Goal: Information Seeking & Learning: Learn about a topic

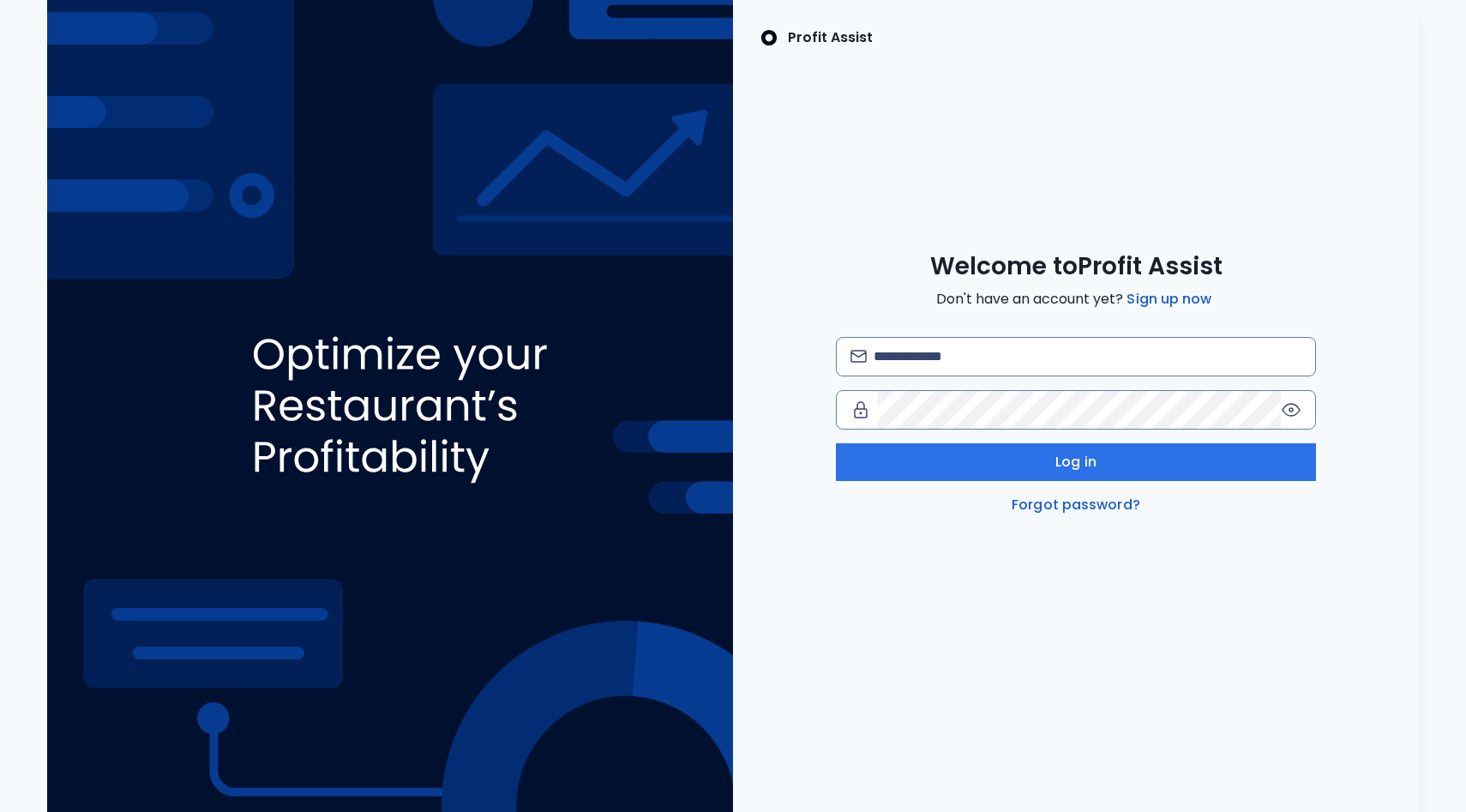
click at [1154, 333] on div "Welcome to Profit Assist Don't have an account yet? Sign up now Log in Forgot p…" at bounding box center [1076, 382] width 686 height 264
click at [1152, 360] on input "email" at bounding box center [1088, 357] width 428 height 38
type input "**********"
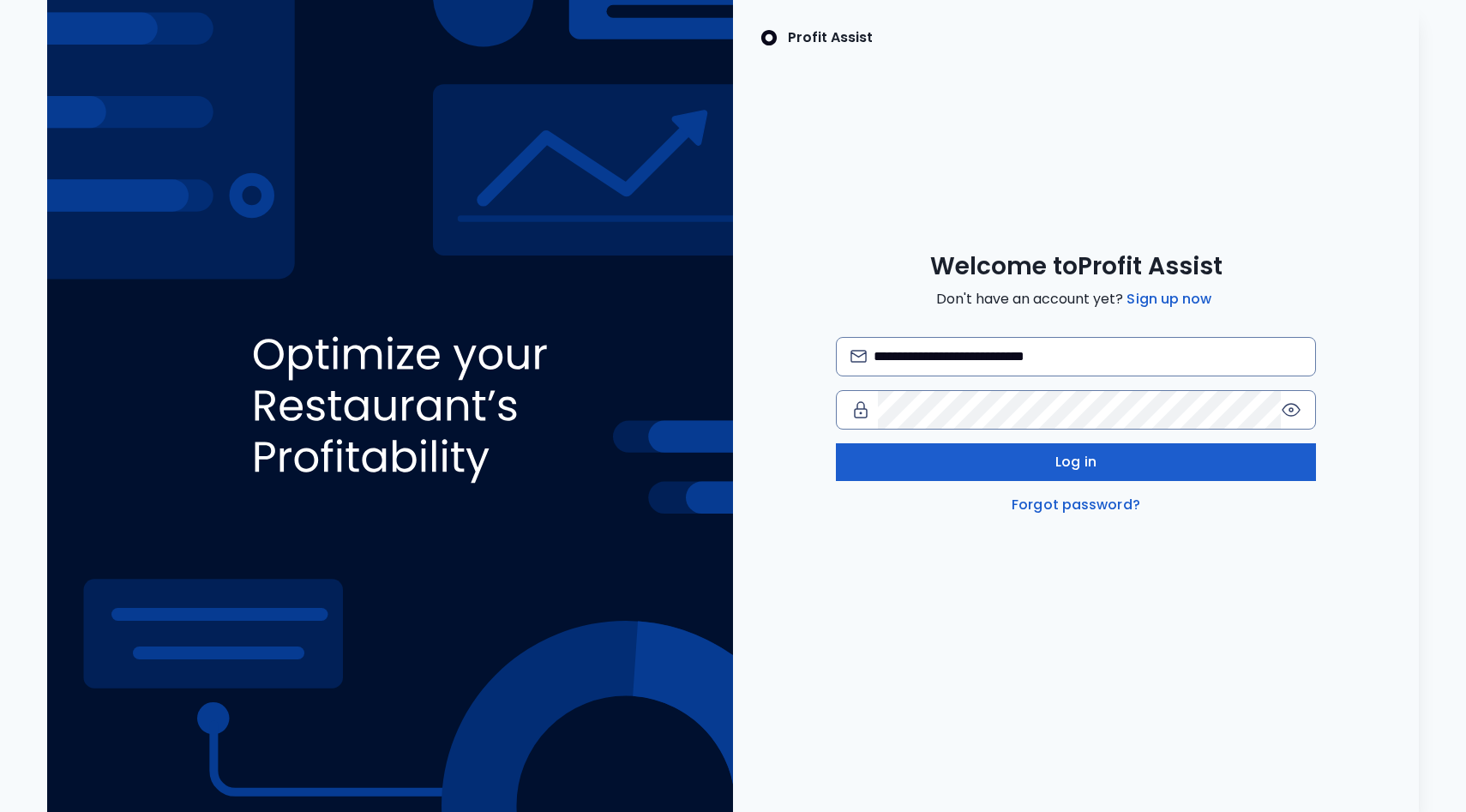
click at [1128, 450] on button "Log in" at bounding box center [1076, 462] width 481 height 38
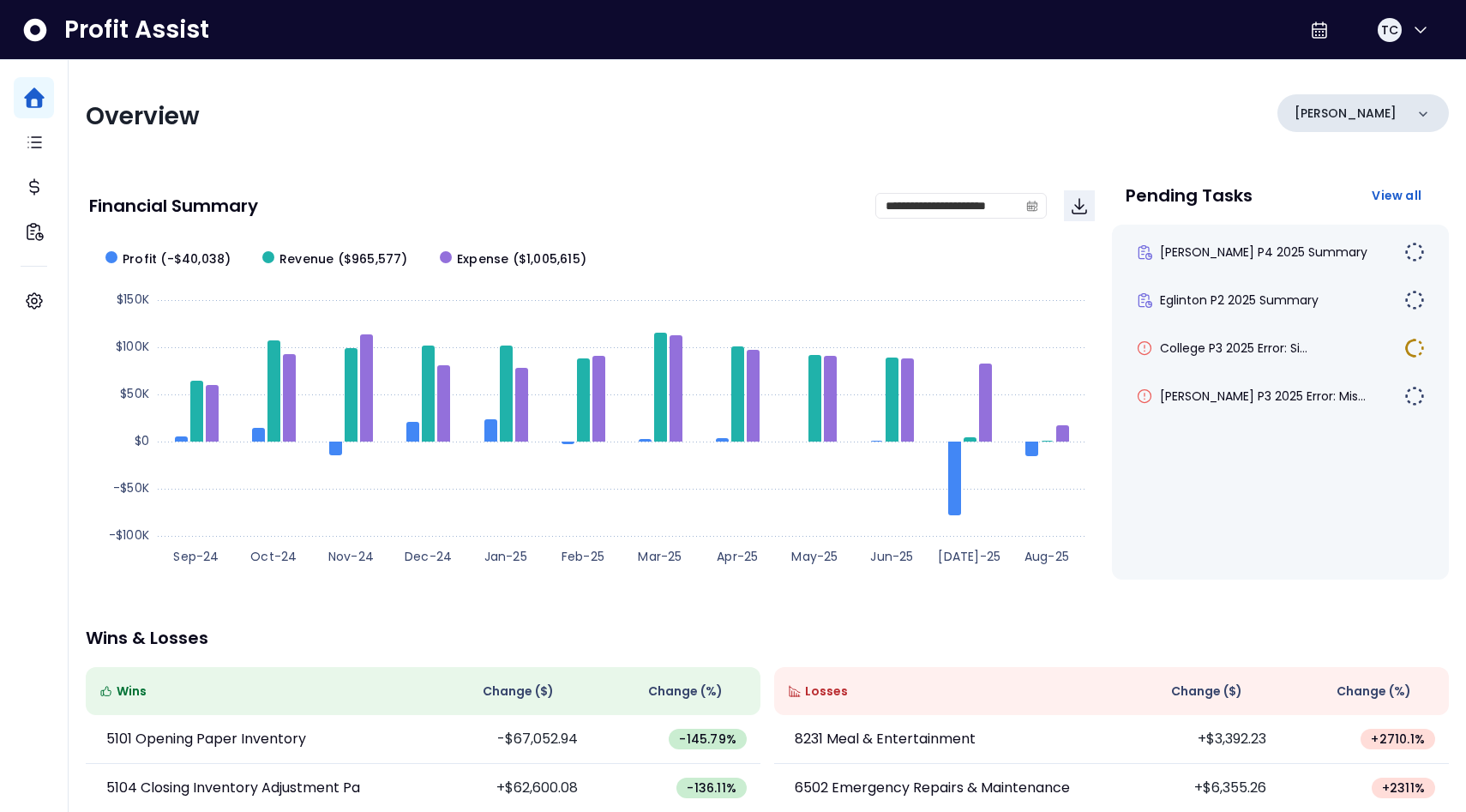
click at [1416, 129] on div "[PERSON_NAME]" at bounding box center [1363, 113] width 171 height 38
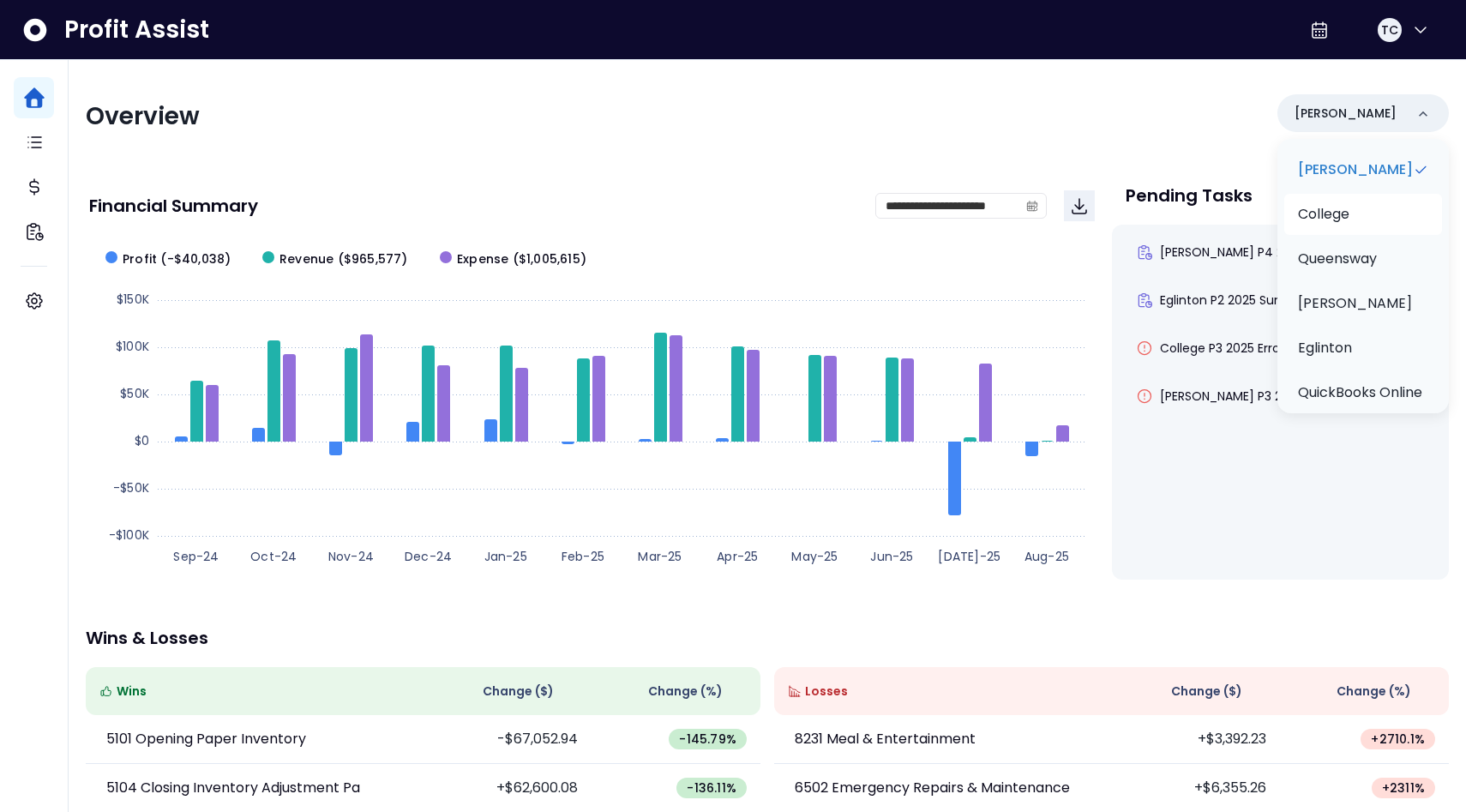
scroll to position [71, 0]
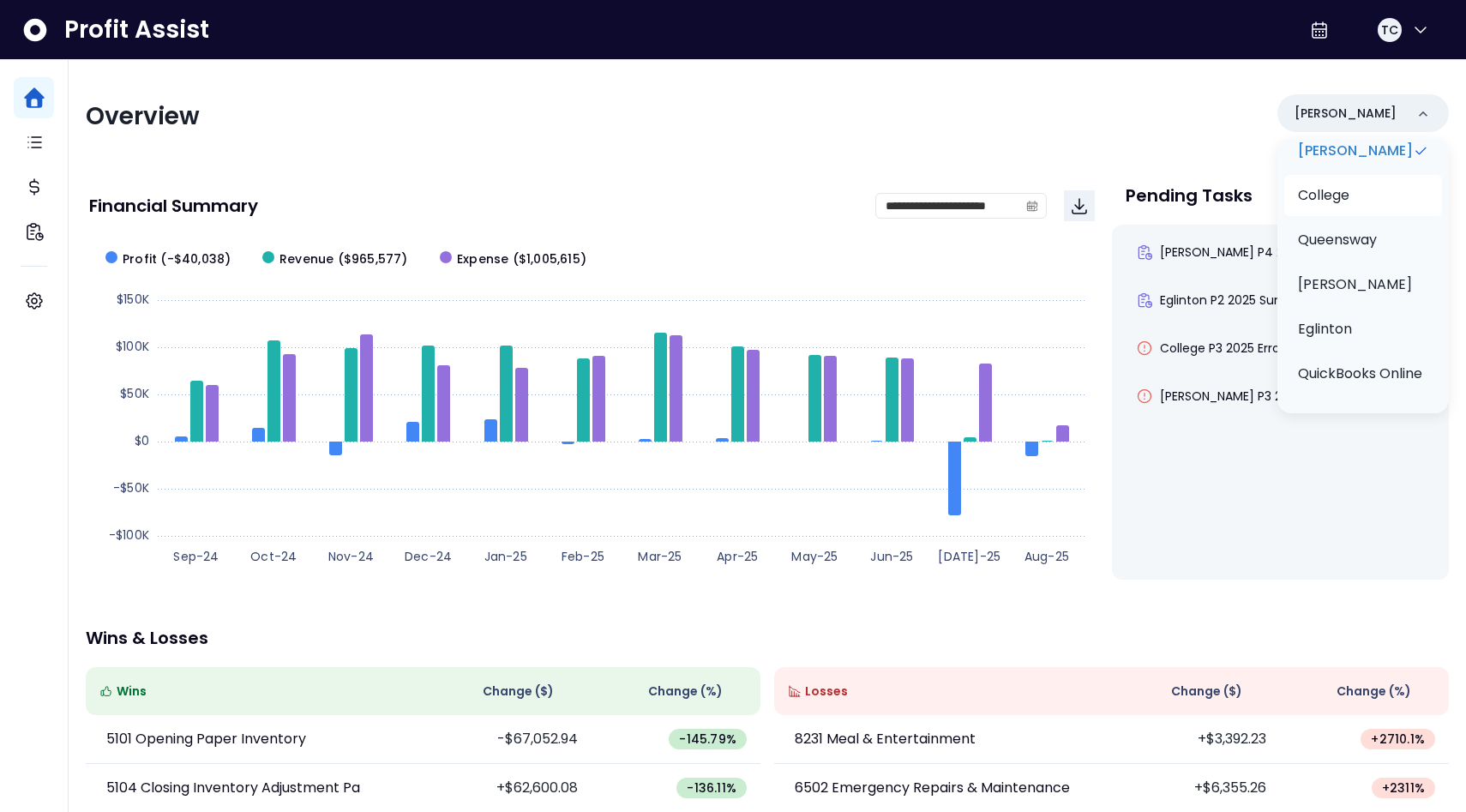
click at [1371, 199] on li "College" at bounding box center [1364, 195] width 158 height 41
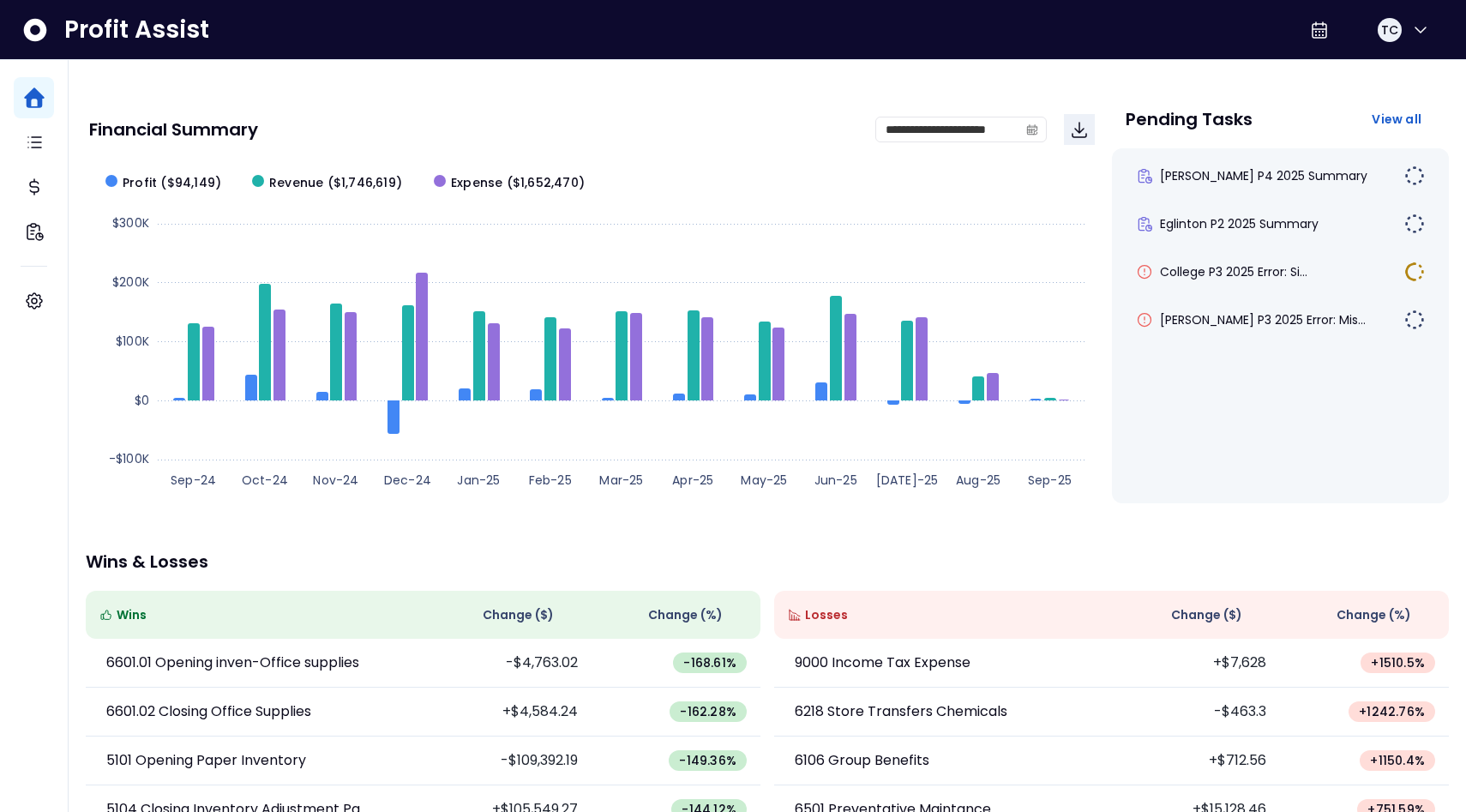
scroll to position [72, 0]
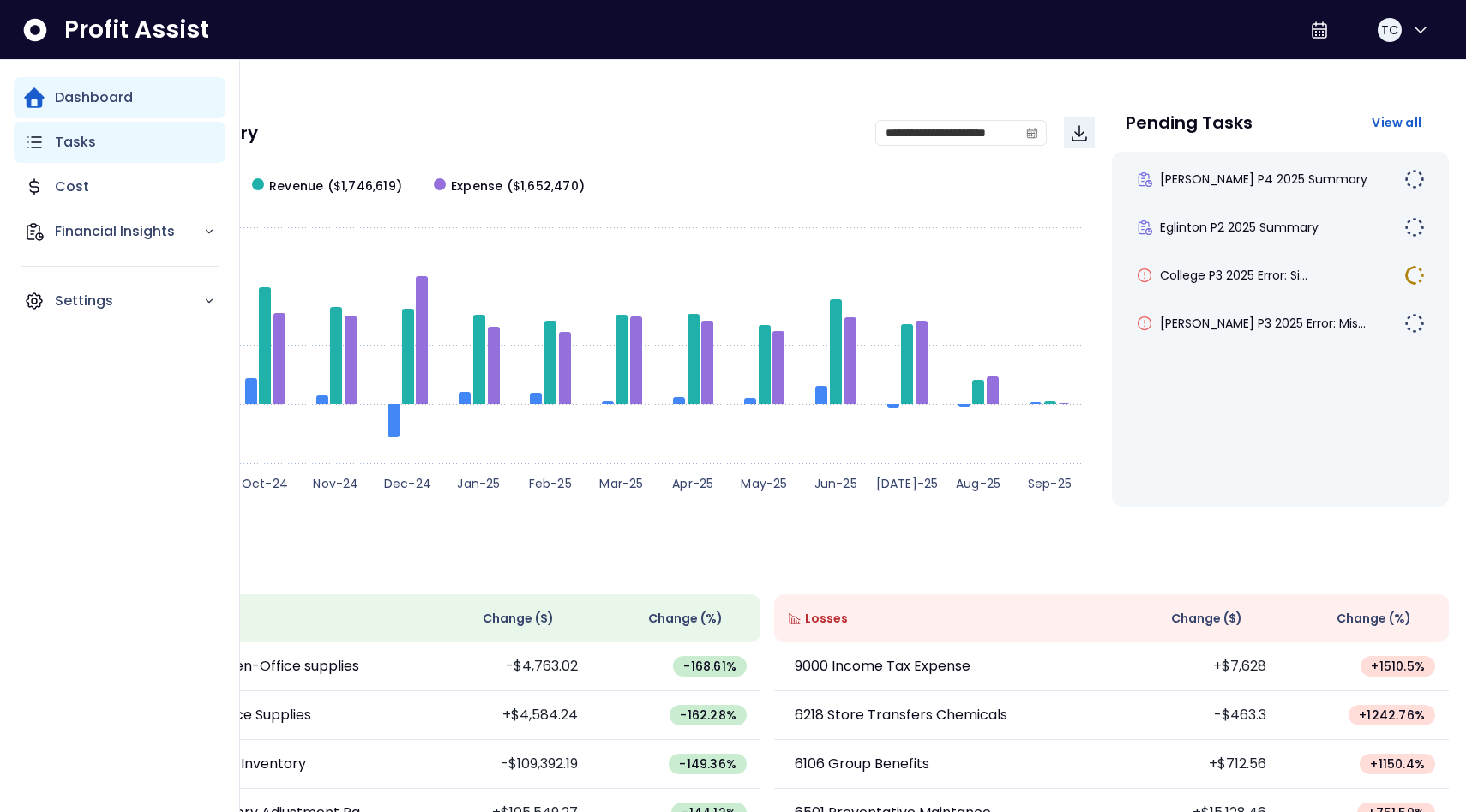
click at [106, 142] on div "Tasks" at bounding box center [120, 141] width 212 height 41
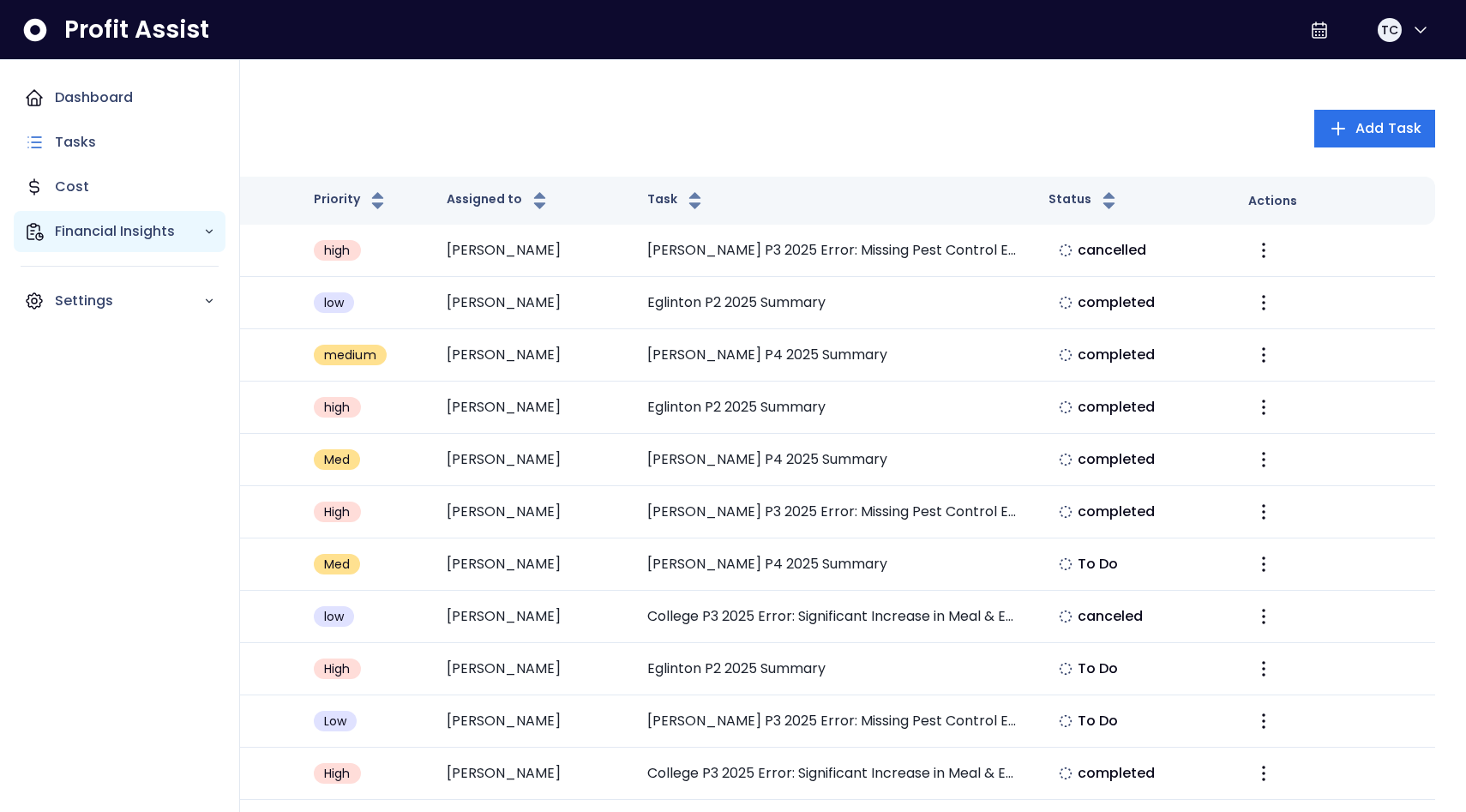
click at [128, 222] on p "Financial Insights" at bounding box center [130, 231] width 149 height 21
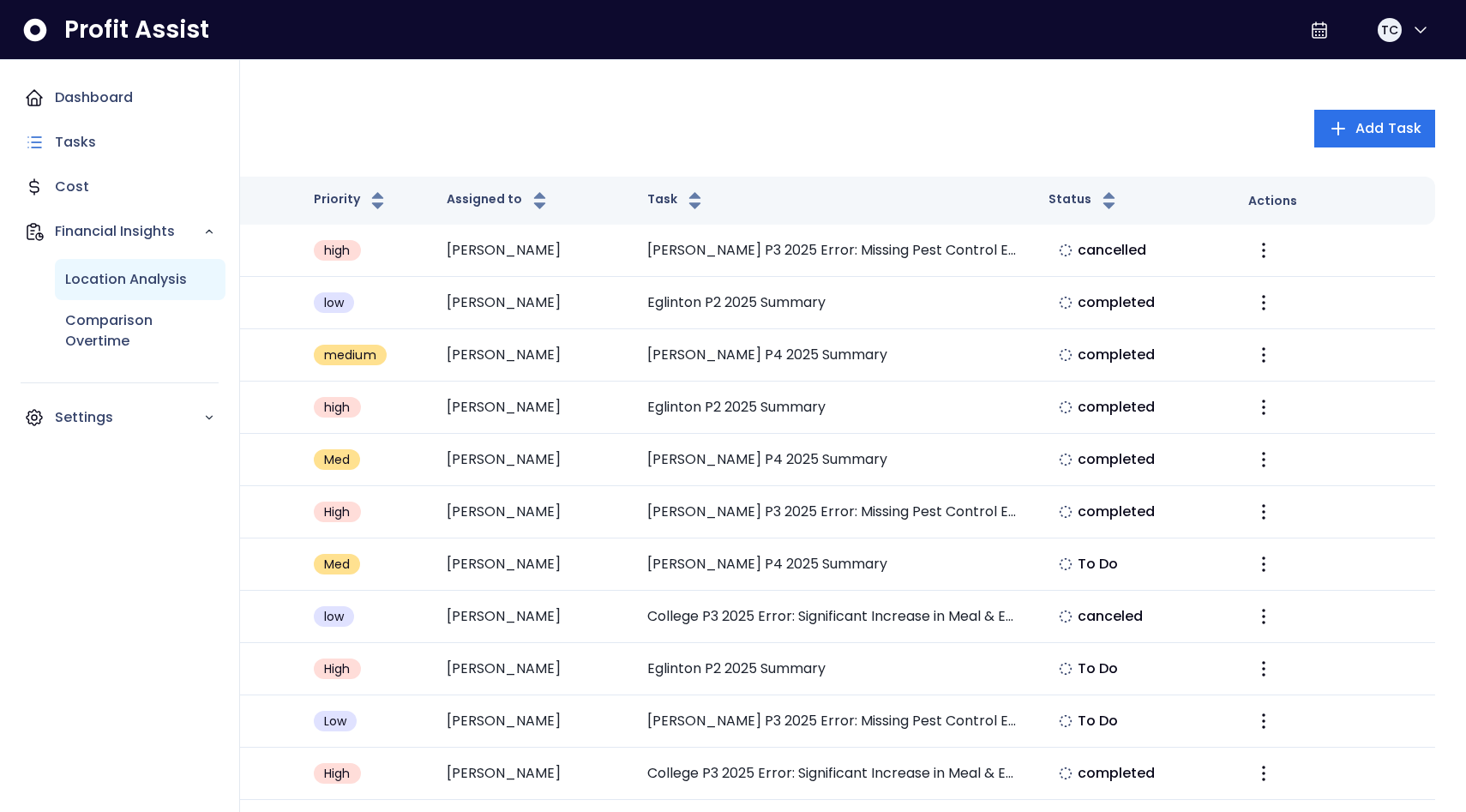
click at [177, 271] on p "Location Analysis" at bounding box center [126, 279] width 121 height 21
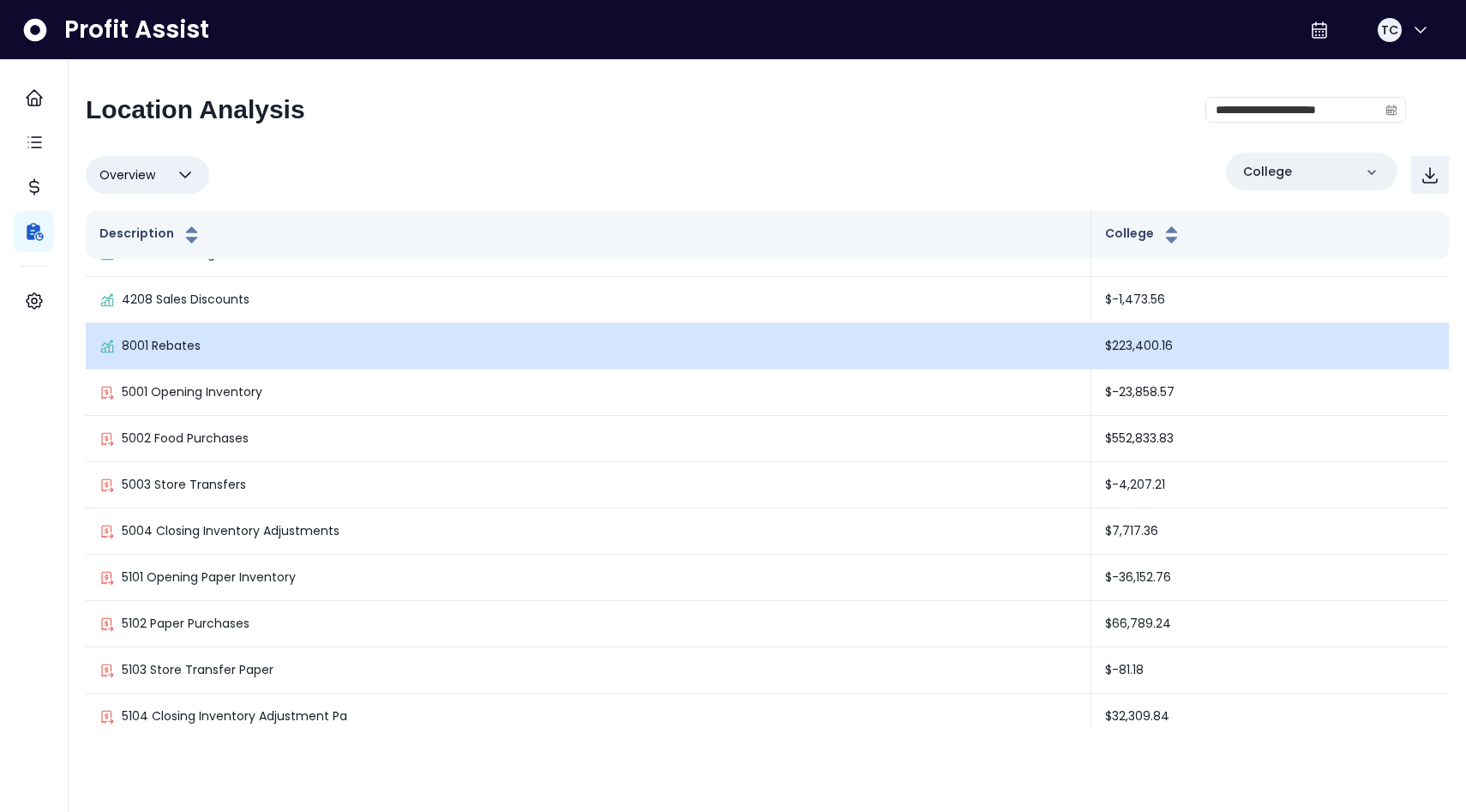
scroll to position [73, 0]
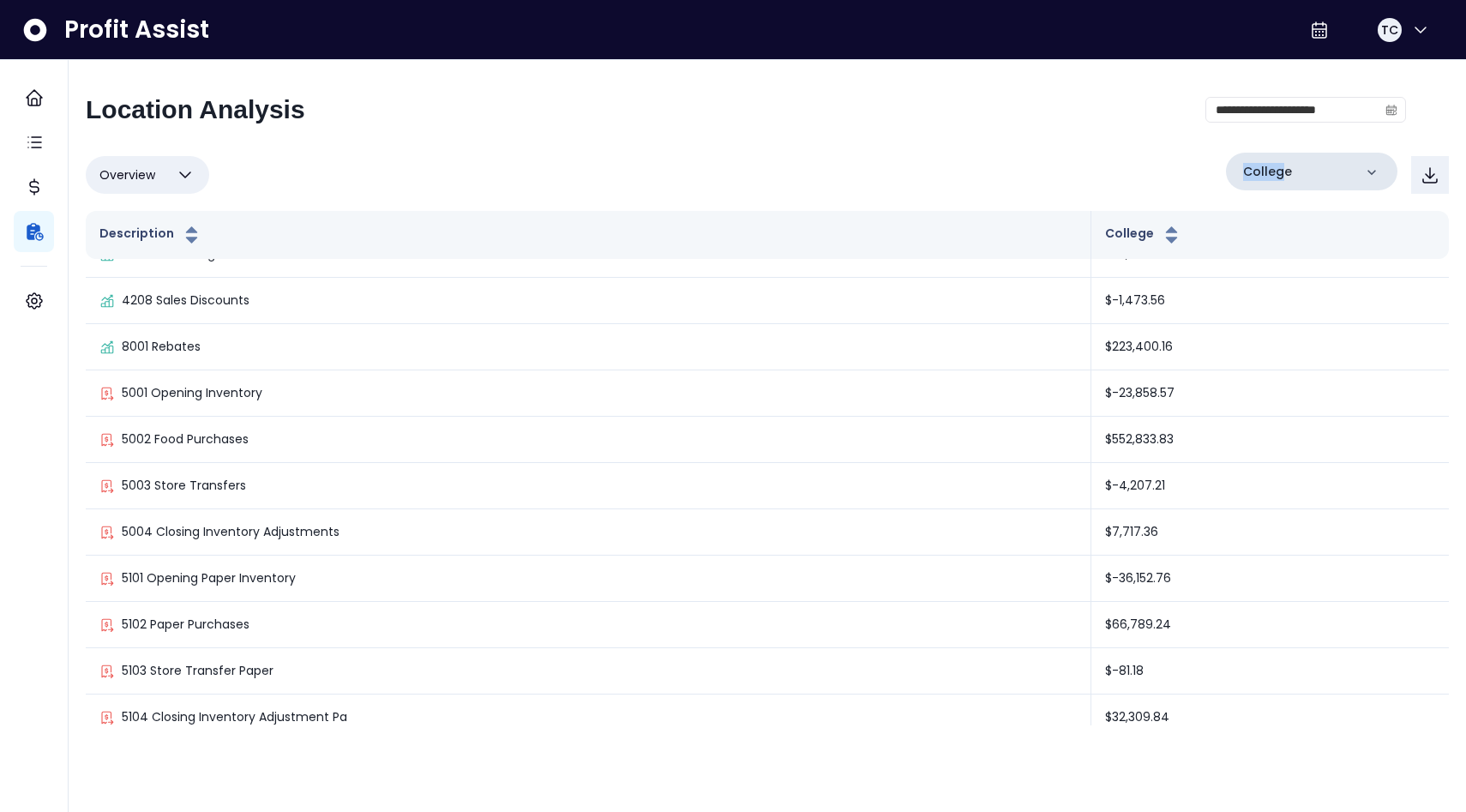
click at [1279, 163] on p "College" at bounding box center [1267, 172] width 49 height 18
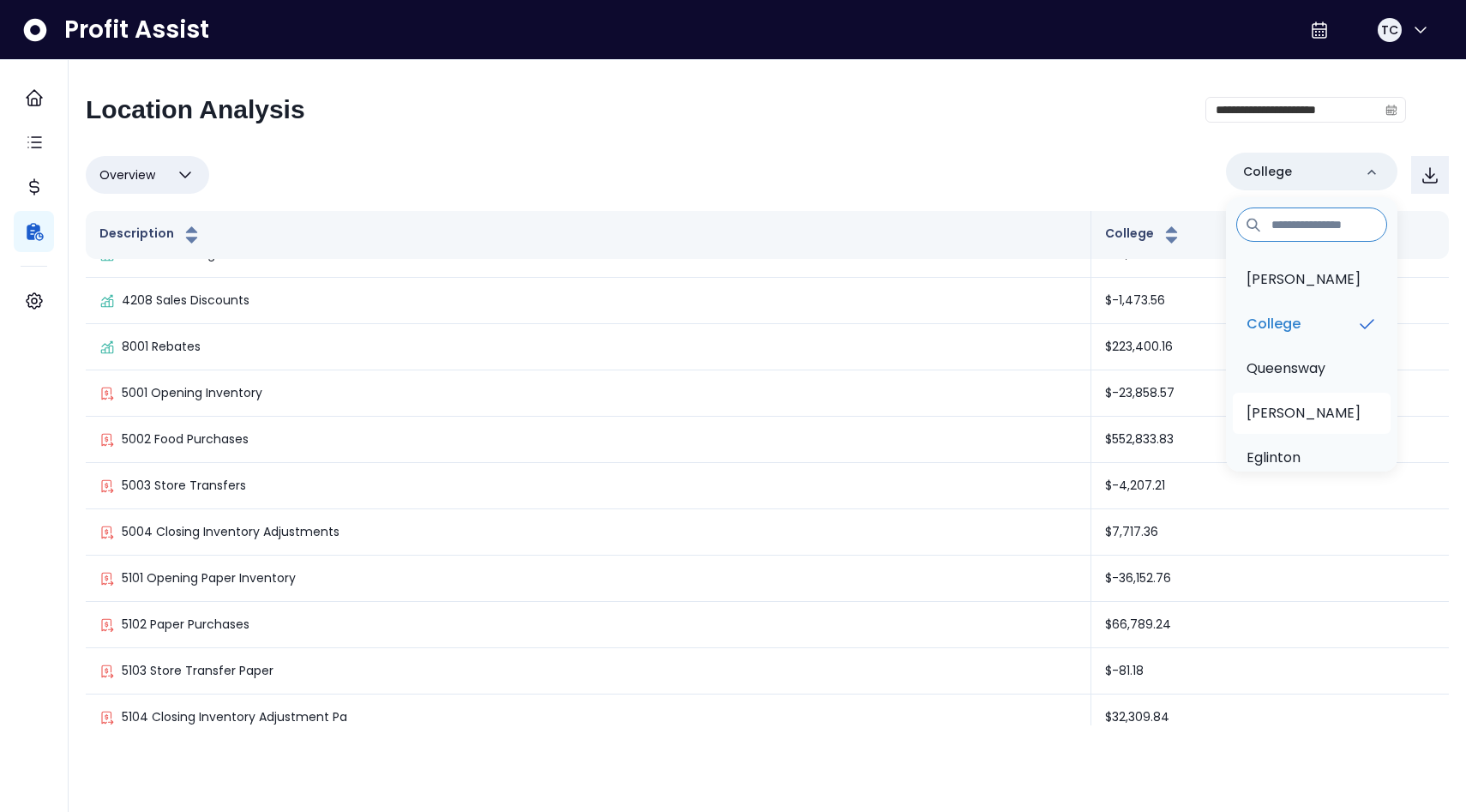
click at [1368, 432] on li "[PERSON_NAME]" at bounding box center [1312, 412] width 158 height 41
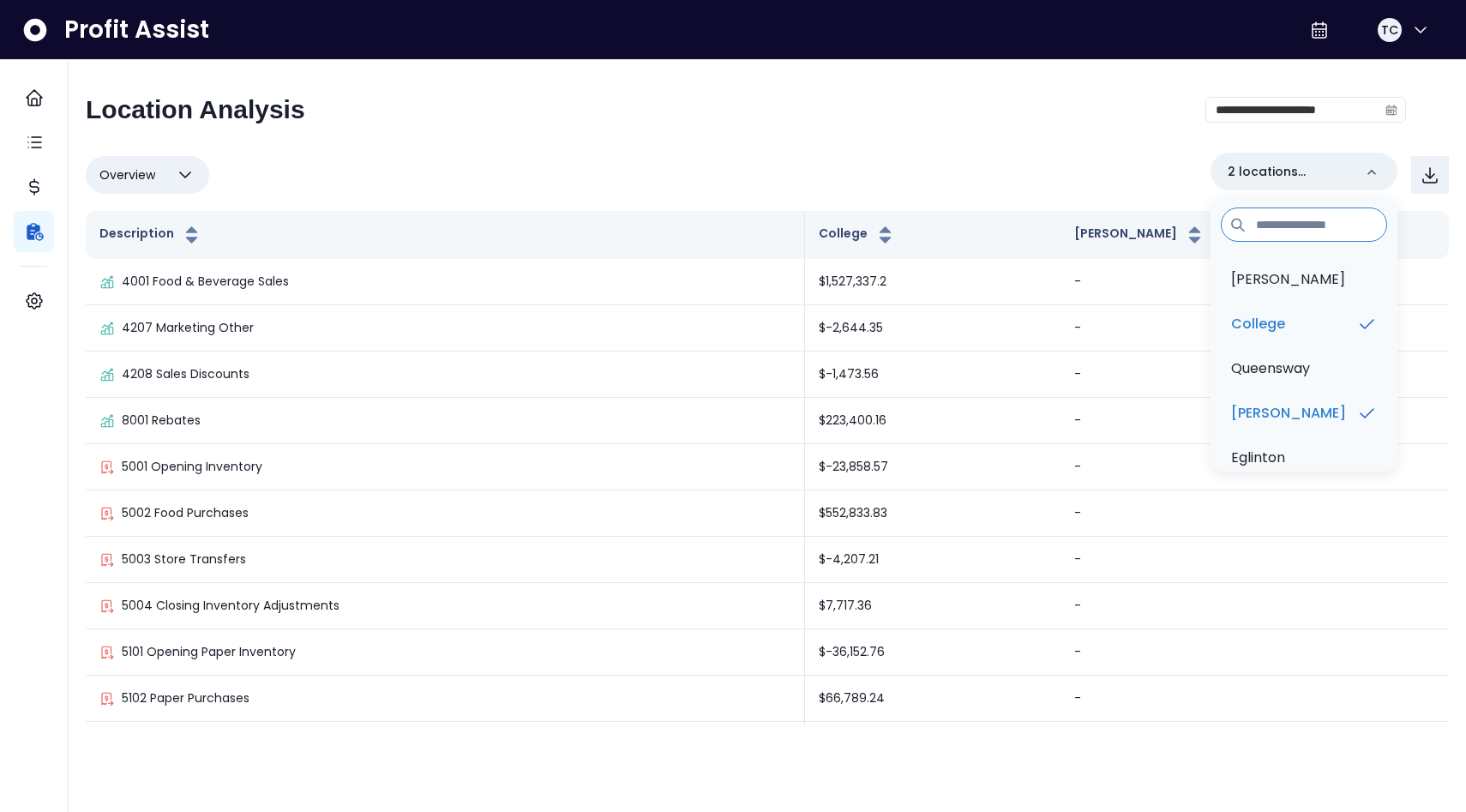
click at [188, 182] on icon "button" at bounding box center [185, 175] width 21 height 21
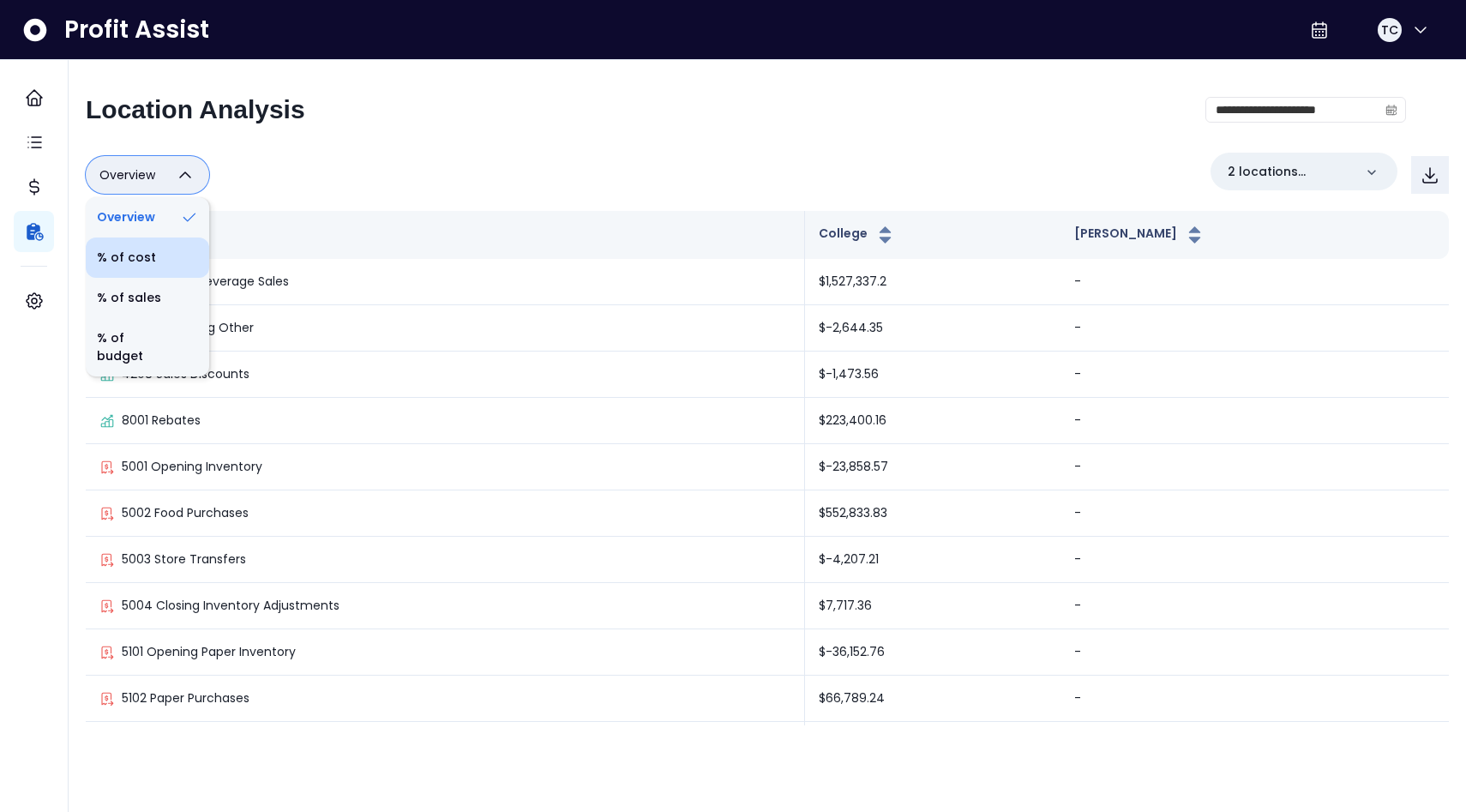
click at [189, 249] on icon at bounding box center [189, 257] width 18 height 18
type input "********"
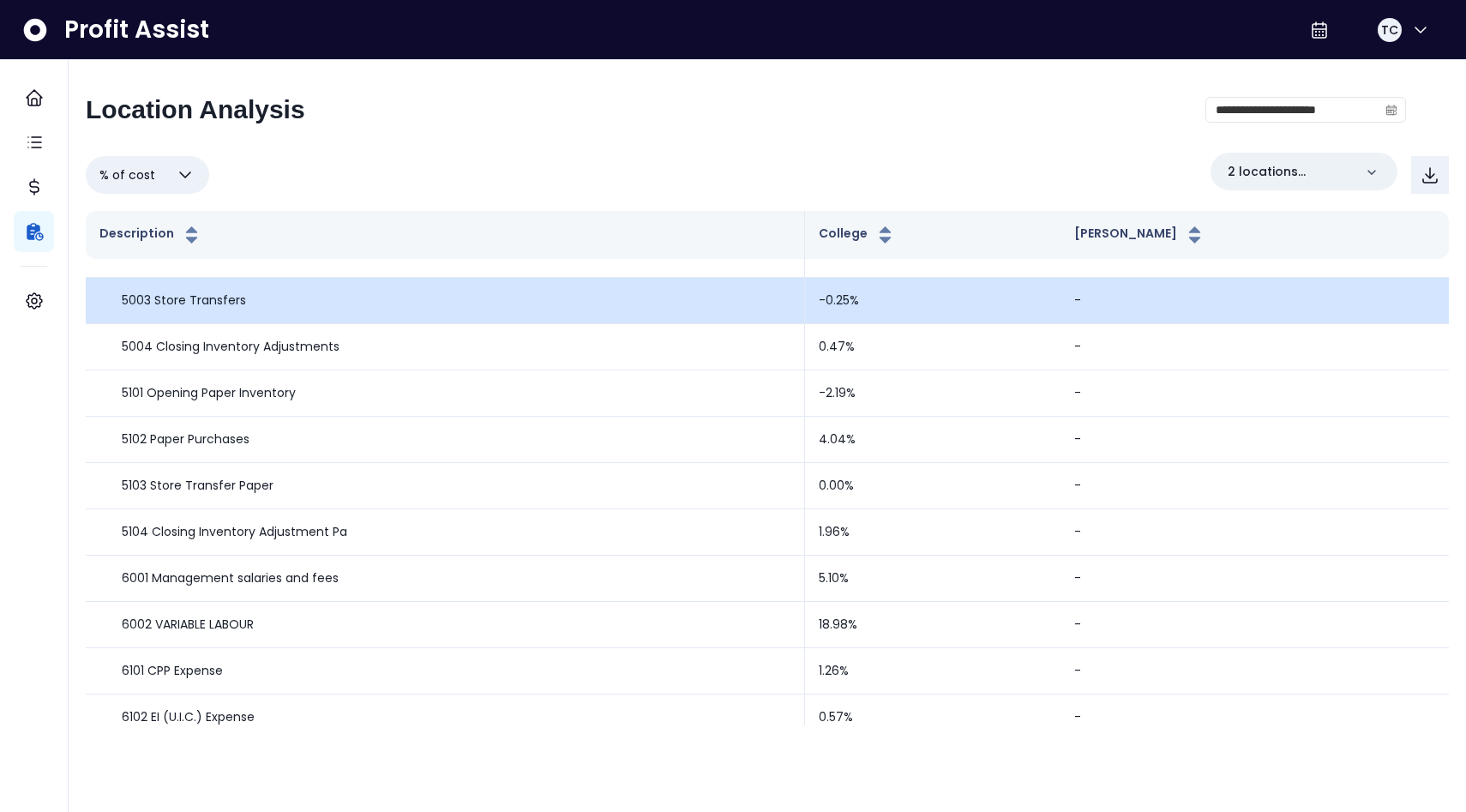
scroll to position [80, 0]
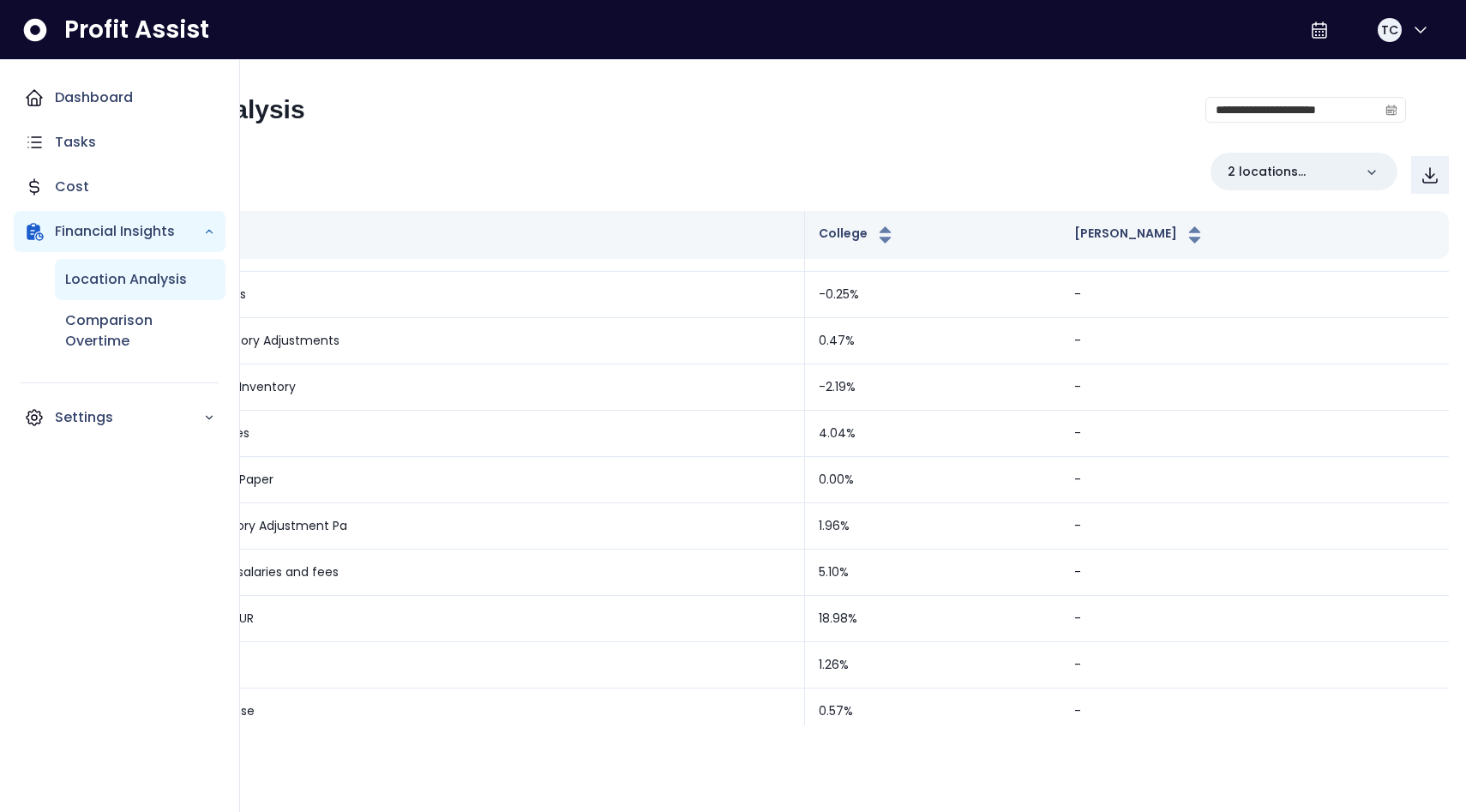
click at [131, 282] on p "Location Analysis" at bounding box center [126, 279] width 121 height 21
click at [102, 329] on p "Comparison Overtime" at bounding box center [140, 330] width 150 height 41
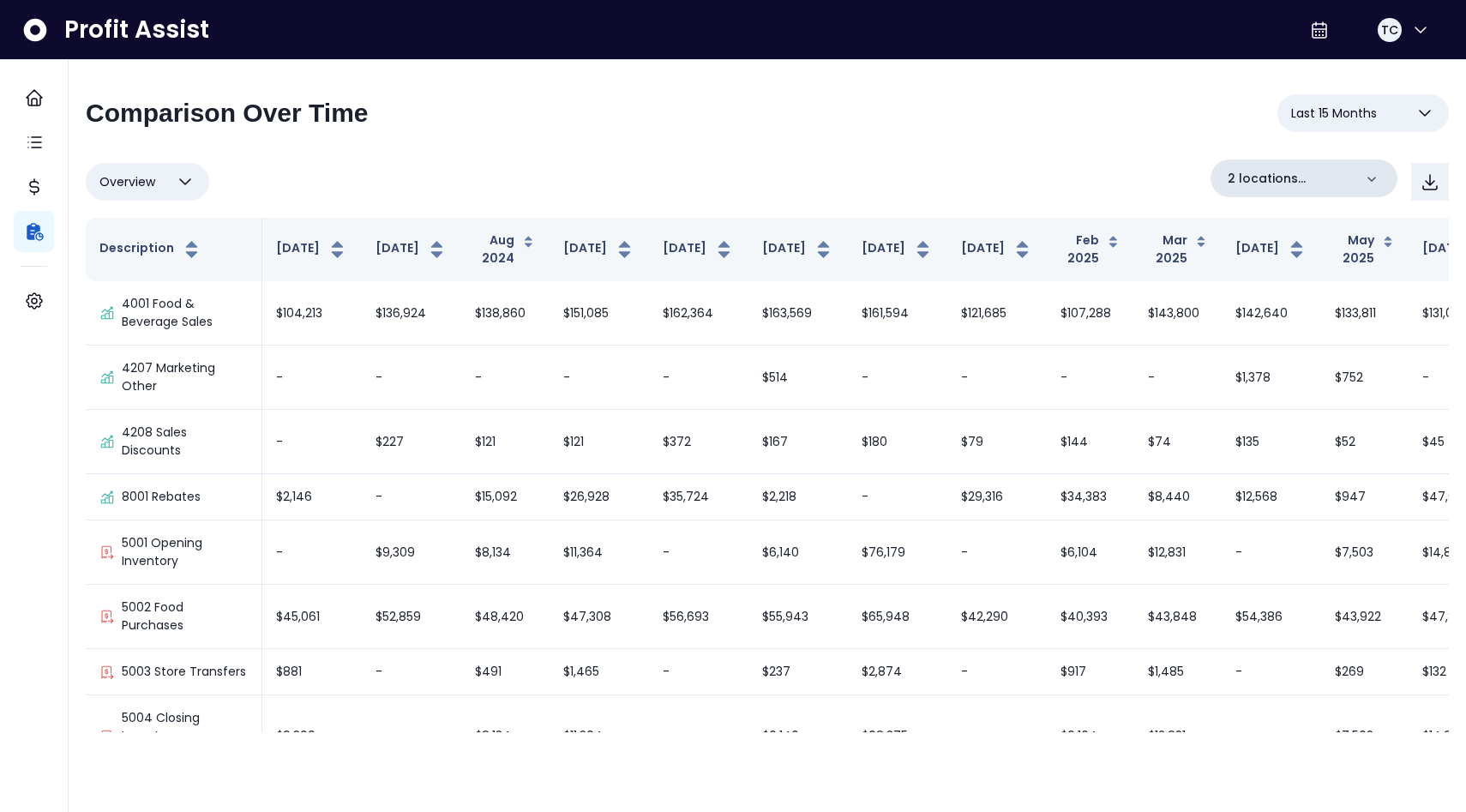
click at [1295, 195] on div "2 locations selected" at bounding box center [1304, 179] width 187 height 38
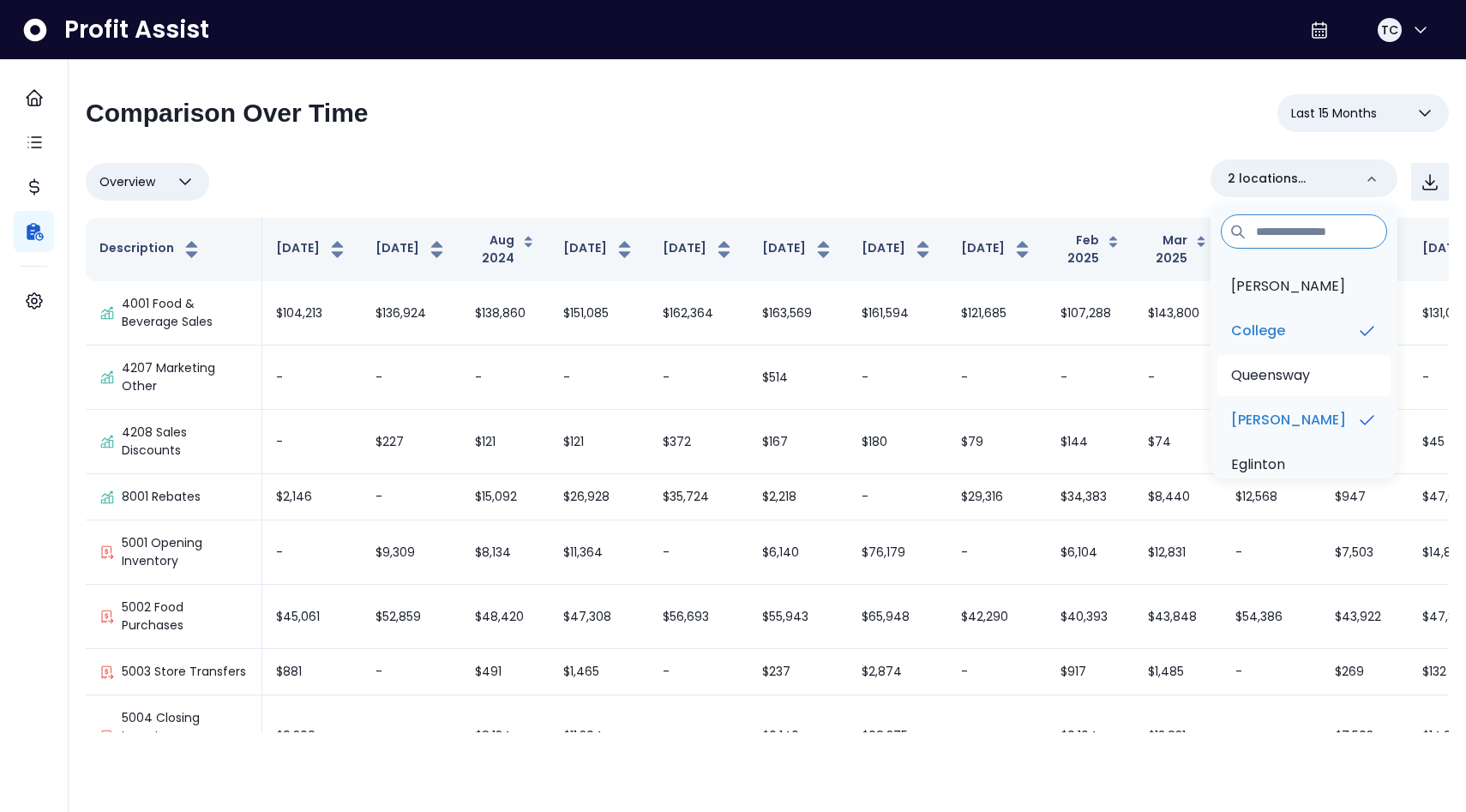
click at [1340, 370] on li "Queensway" at bounding box center [1304, 374] width 173 height 41
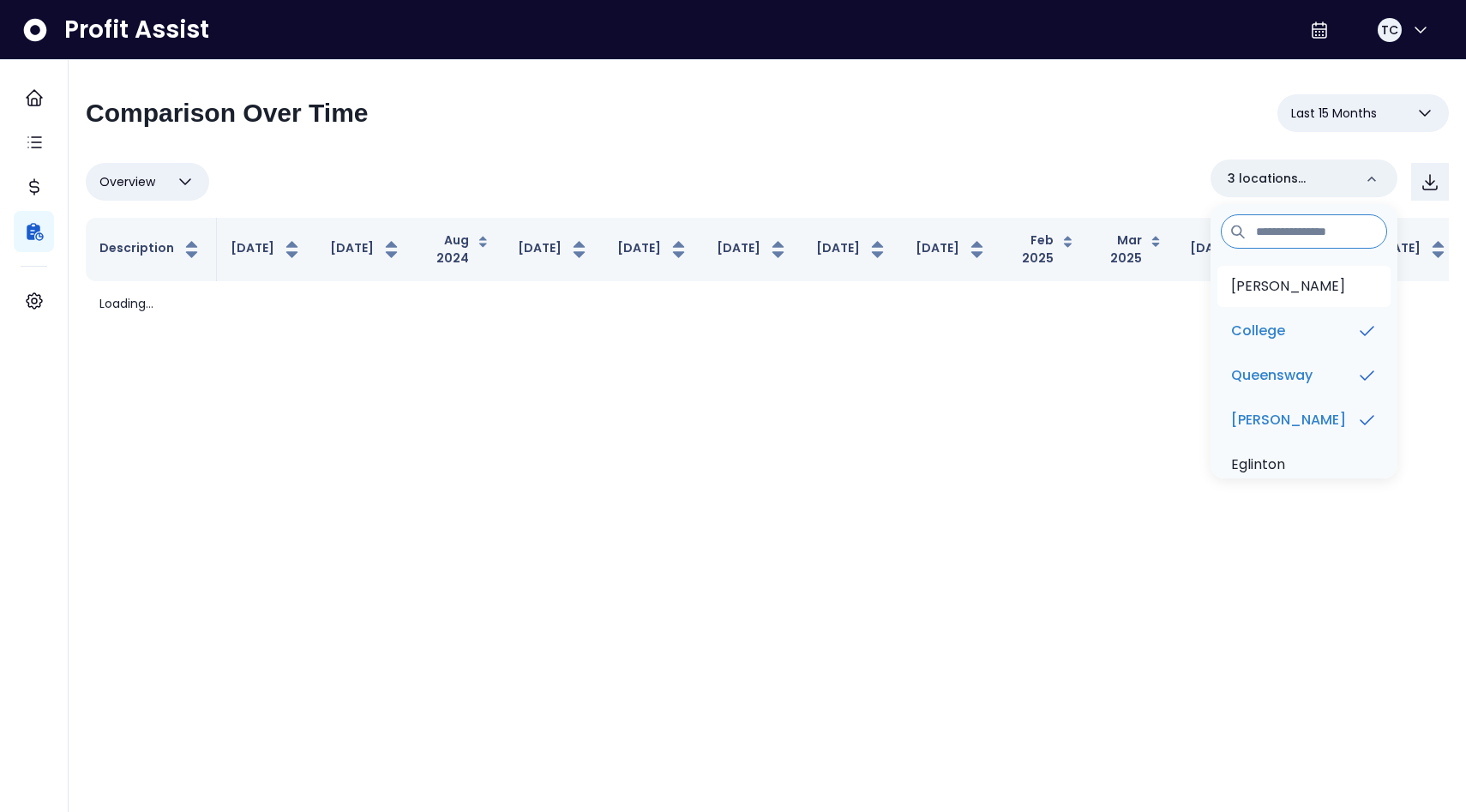
click at [1297, 269] on li "[PERSON_NAME]" at bounding box center [1304, 285] width 173 height 41
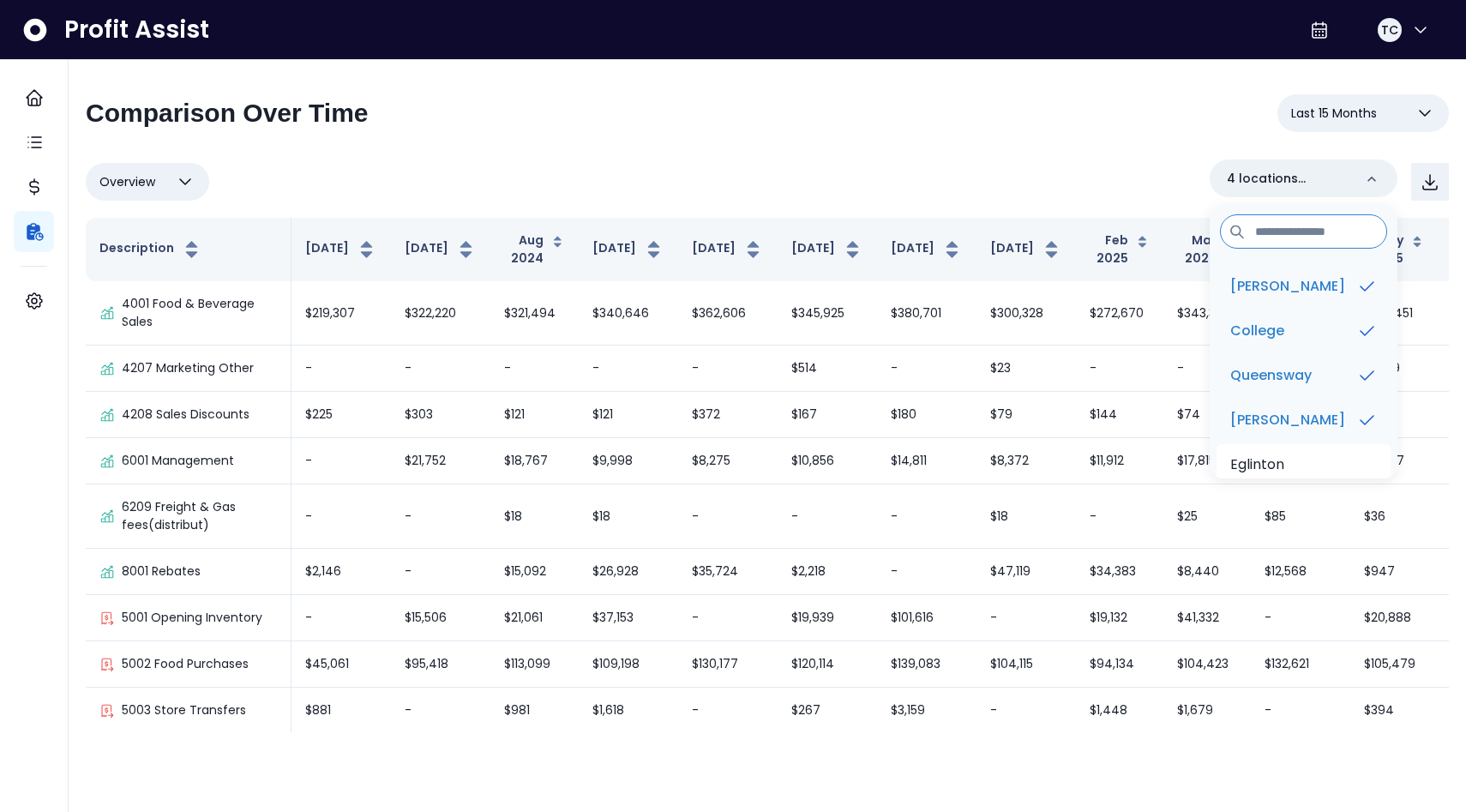
click at [1359, 462] on li "Eglinton" at bounding box center [1304, 464] width 174 height 41
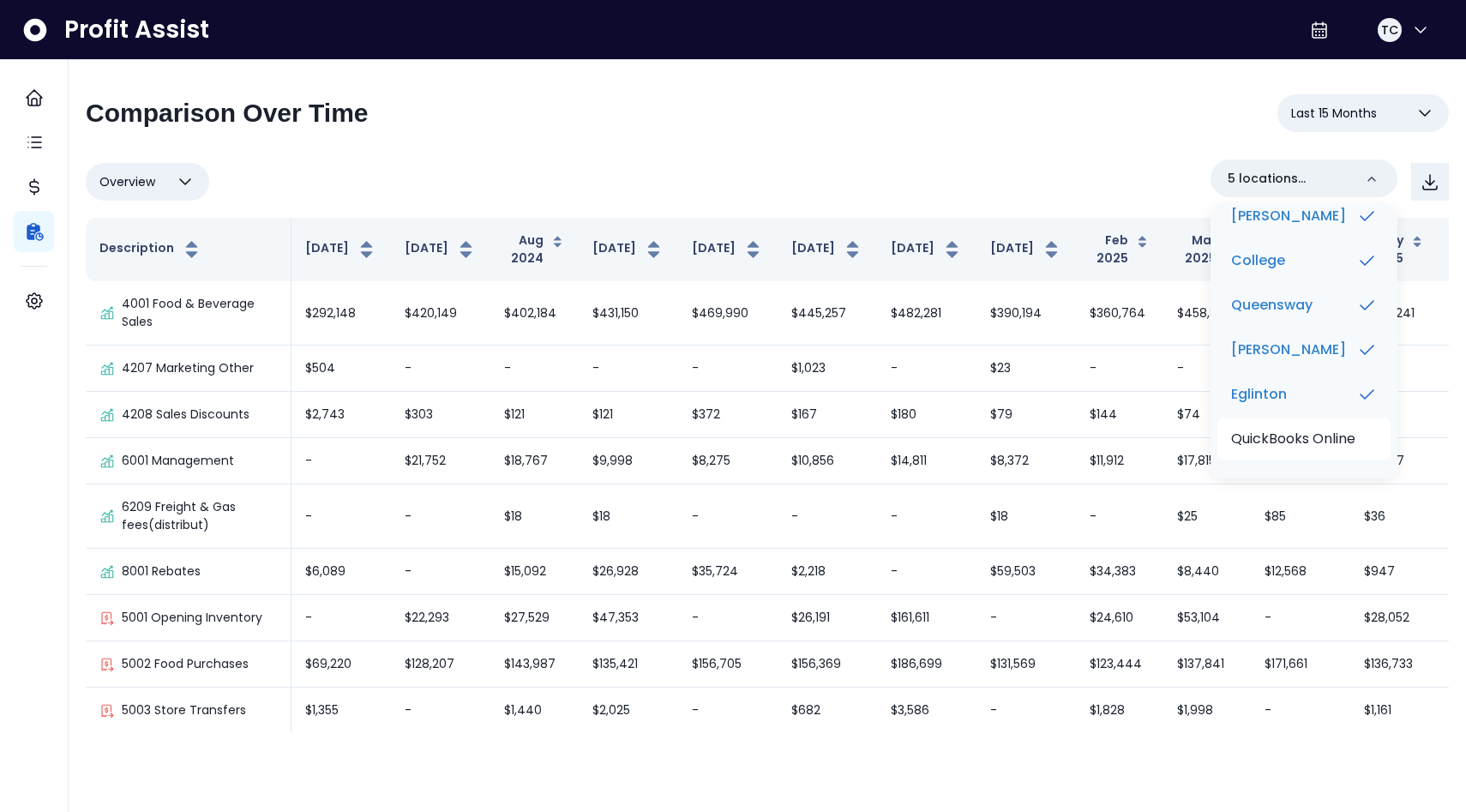
click at [1343, 435] on p "QuickBooks Online" at bounding box center [1293, 439] width 124 height 21
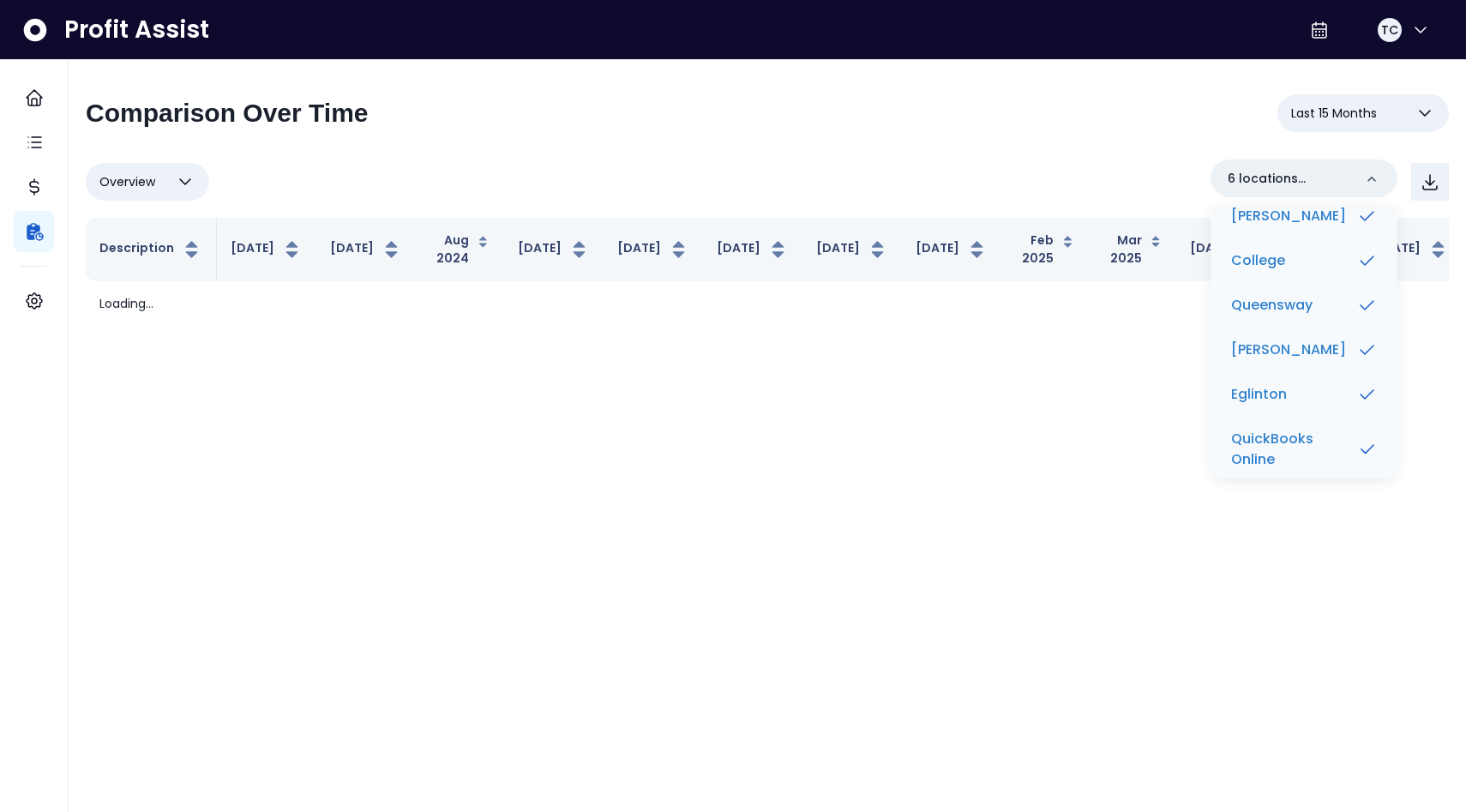
click at [1325, 132] on div "**********" at bounding box center [768, 120] width 1364 height 52
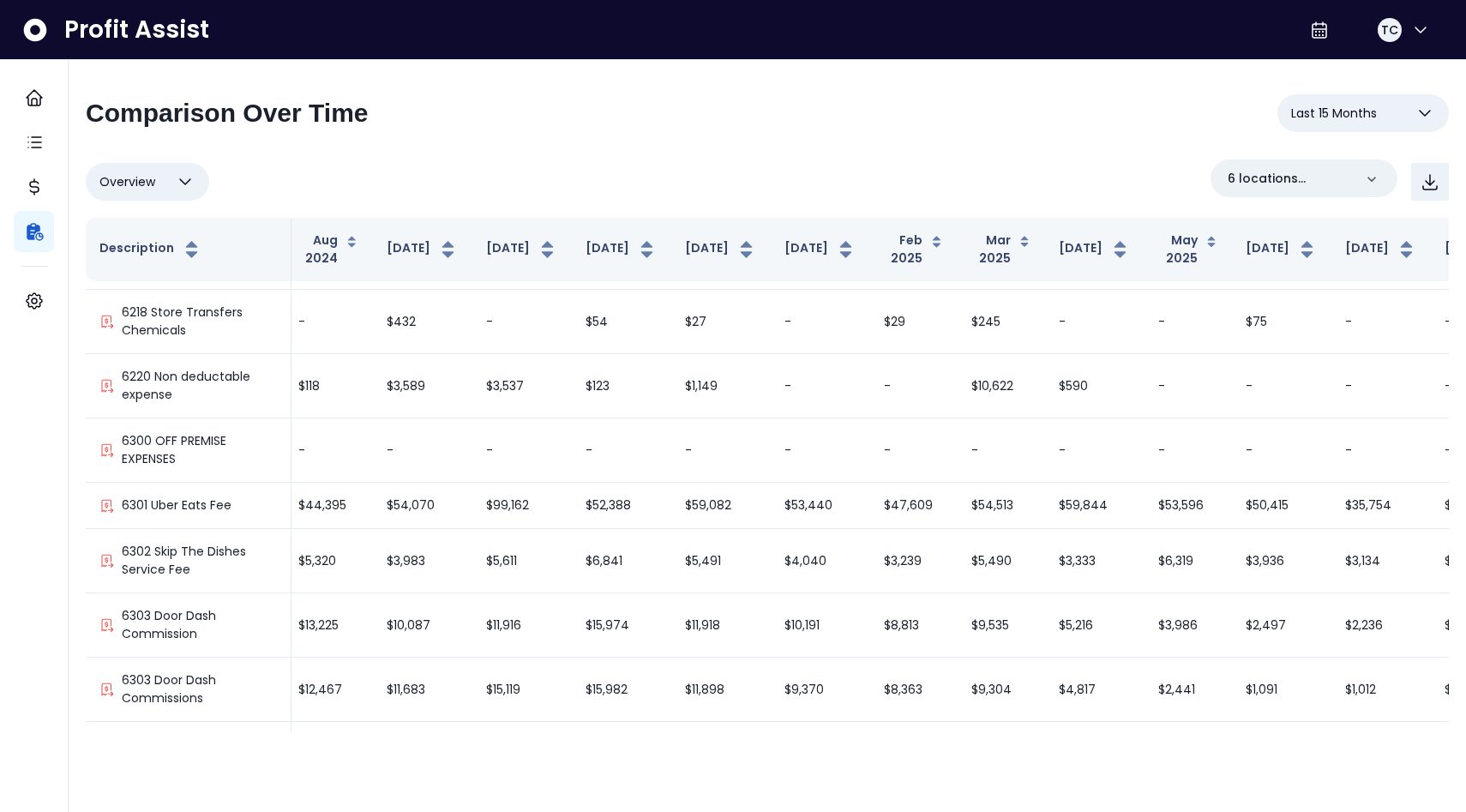
scroll to position [2504, 206]
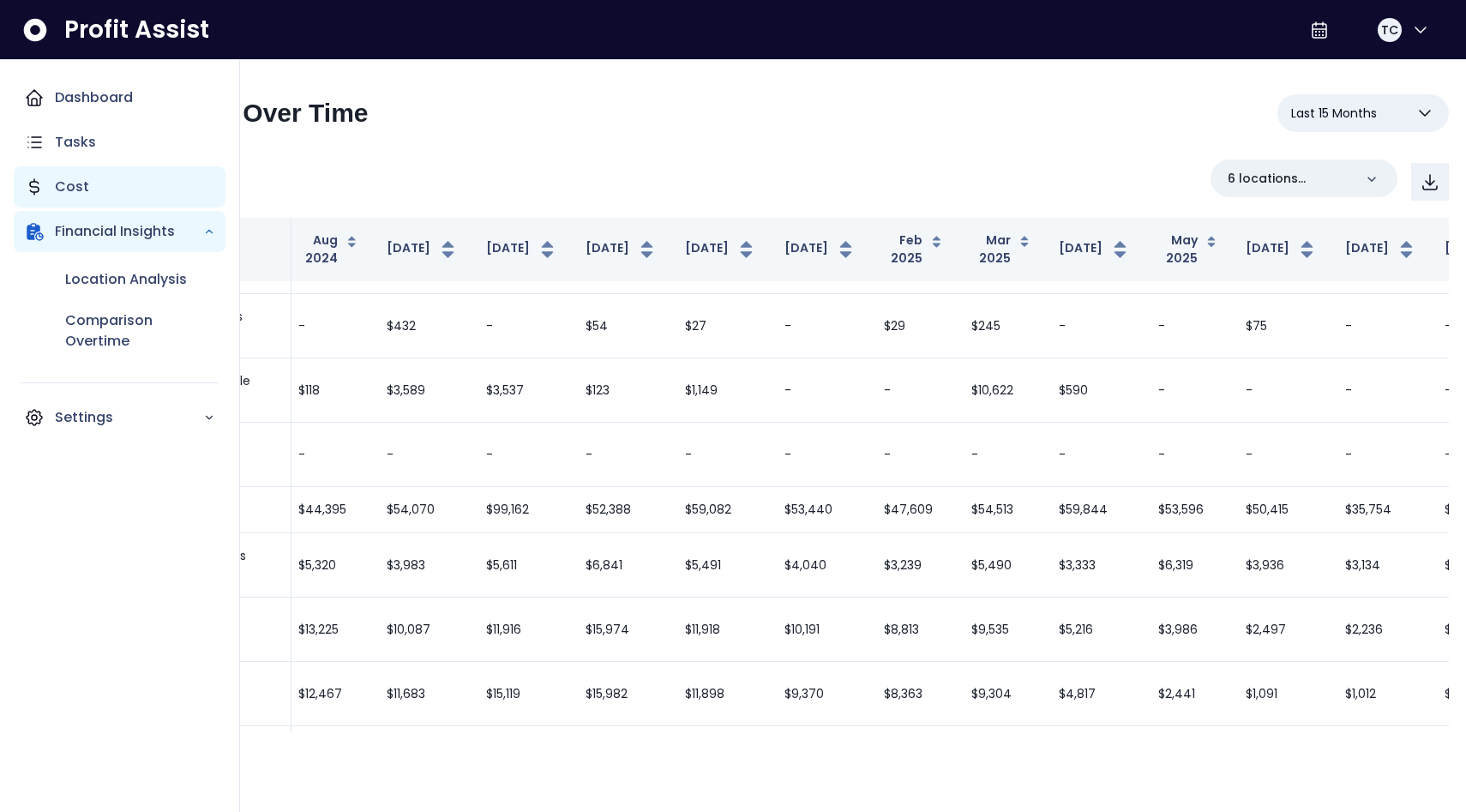
click at [82, 192] on p "Cost" at bounding box center [73, 187] width 34 height 21
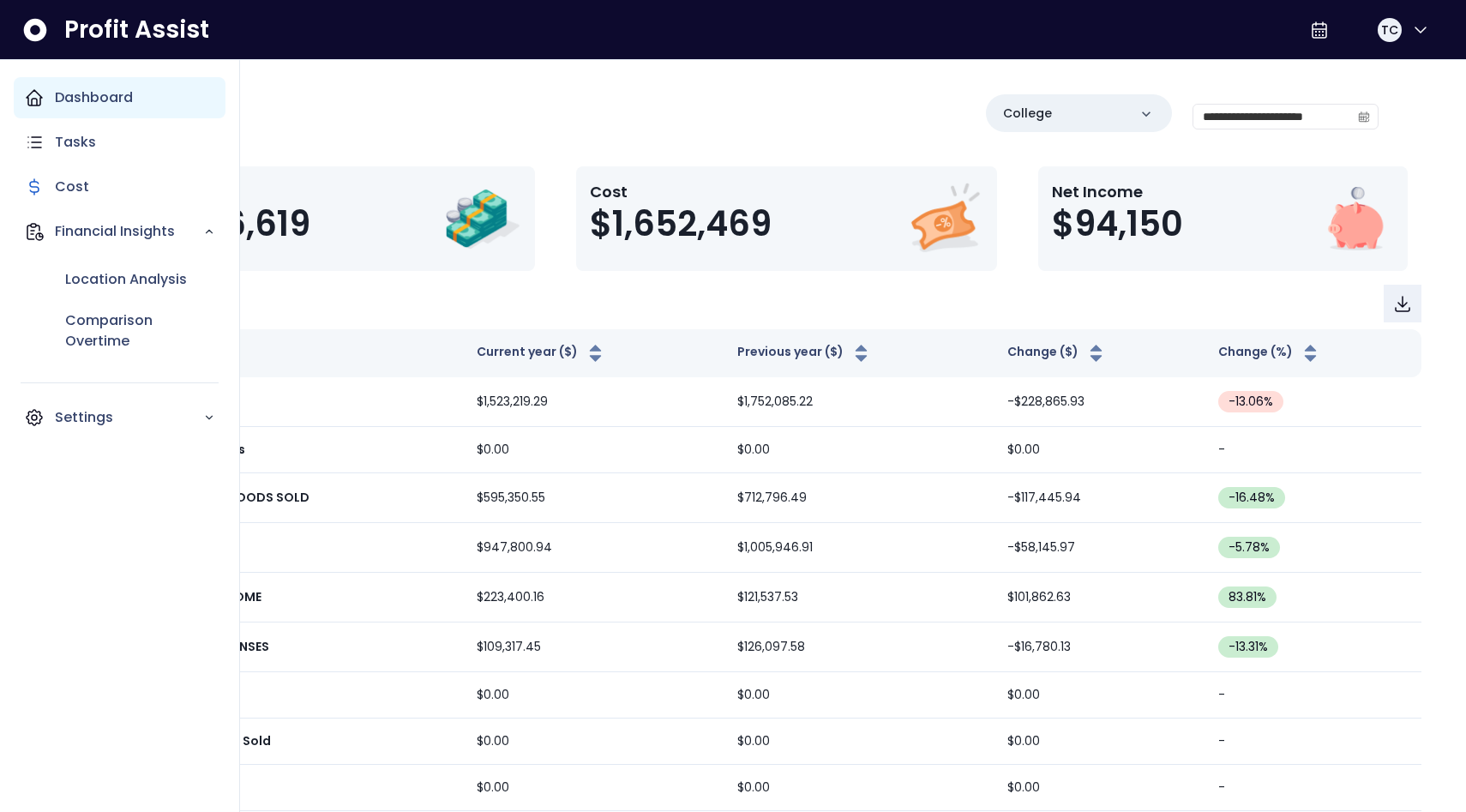
click at [52, 101] on div "Dashboard" at bounding box center [120, 97] width 212 height 41
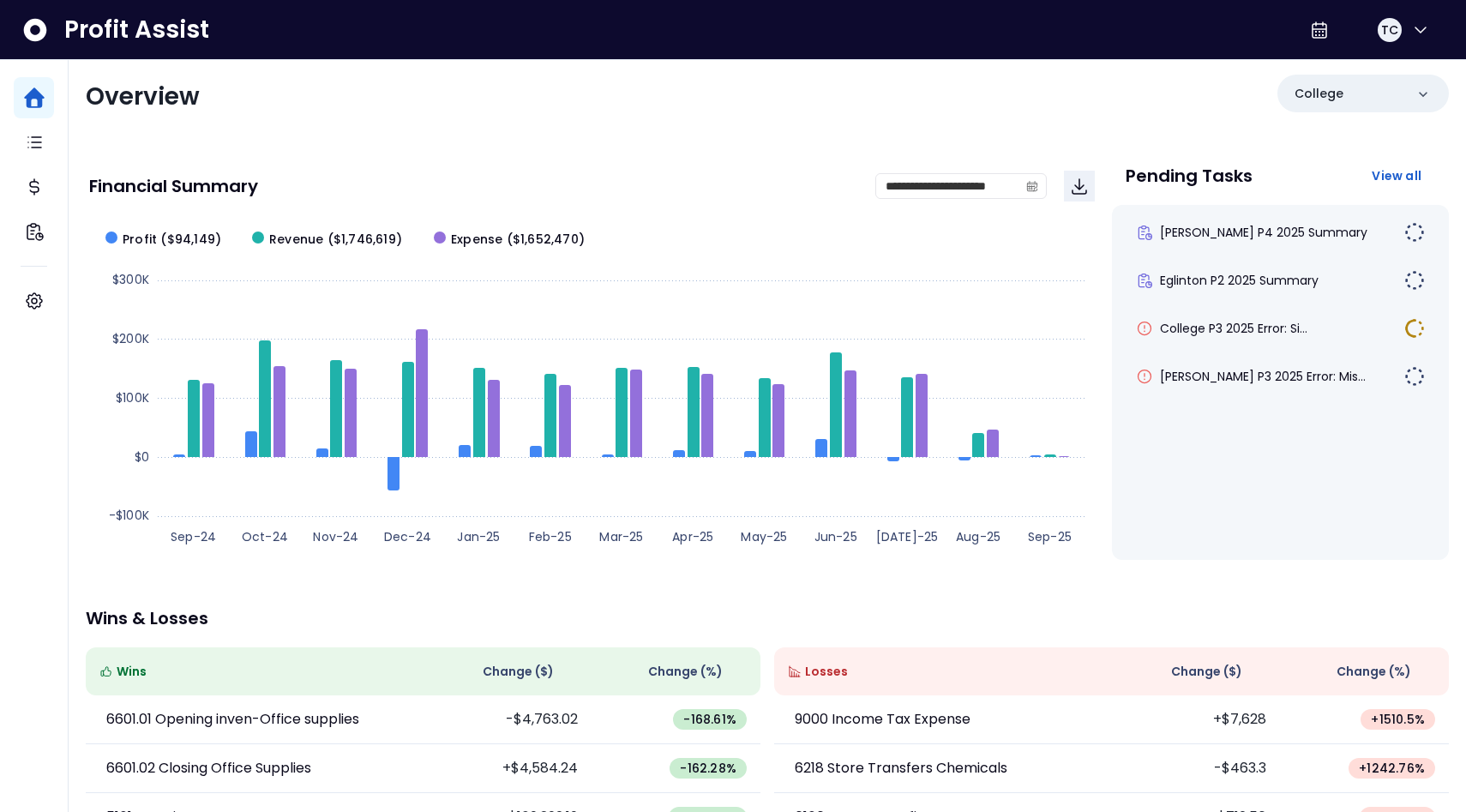
scroll to position [46, 0]
